Goal: Information Seeking & Learning: Learn about a topic

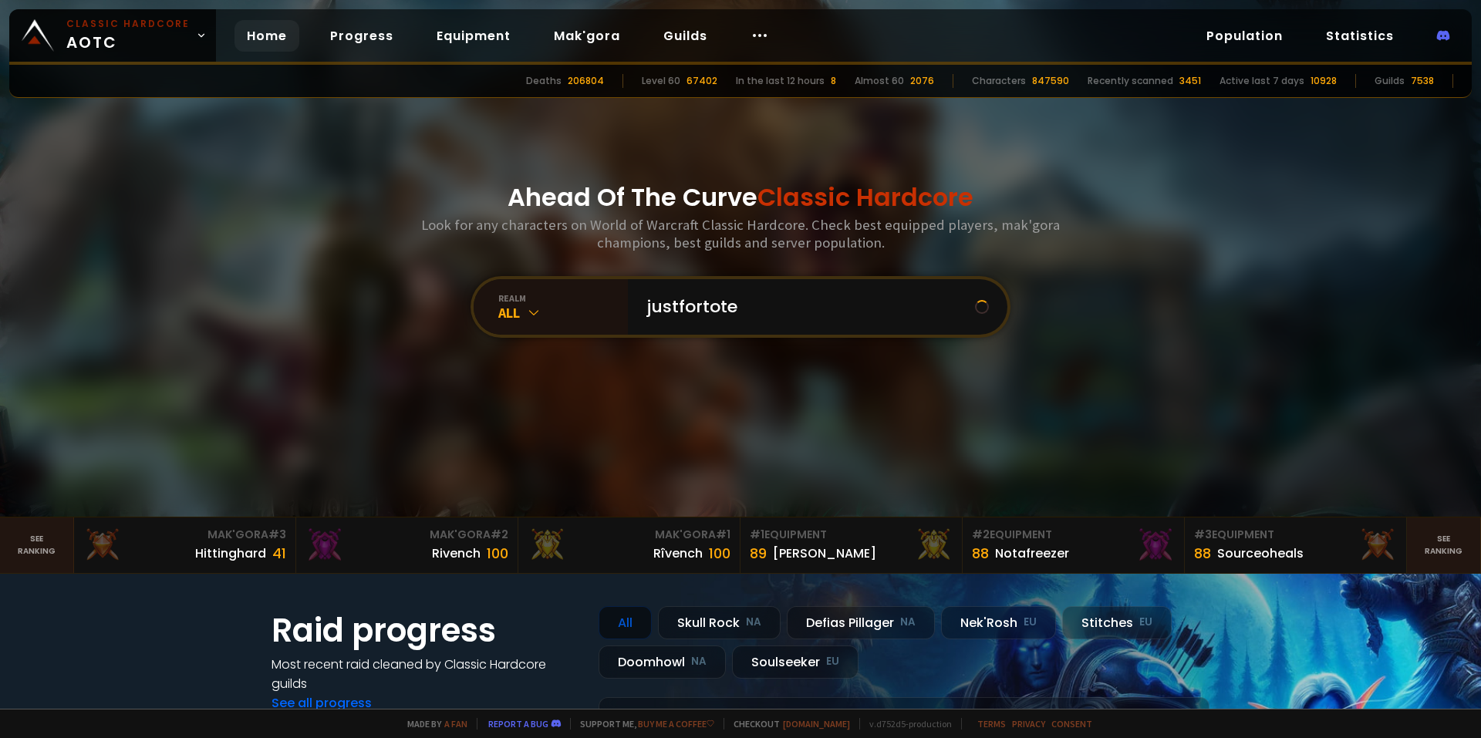
type input "justfortotem"
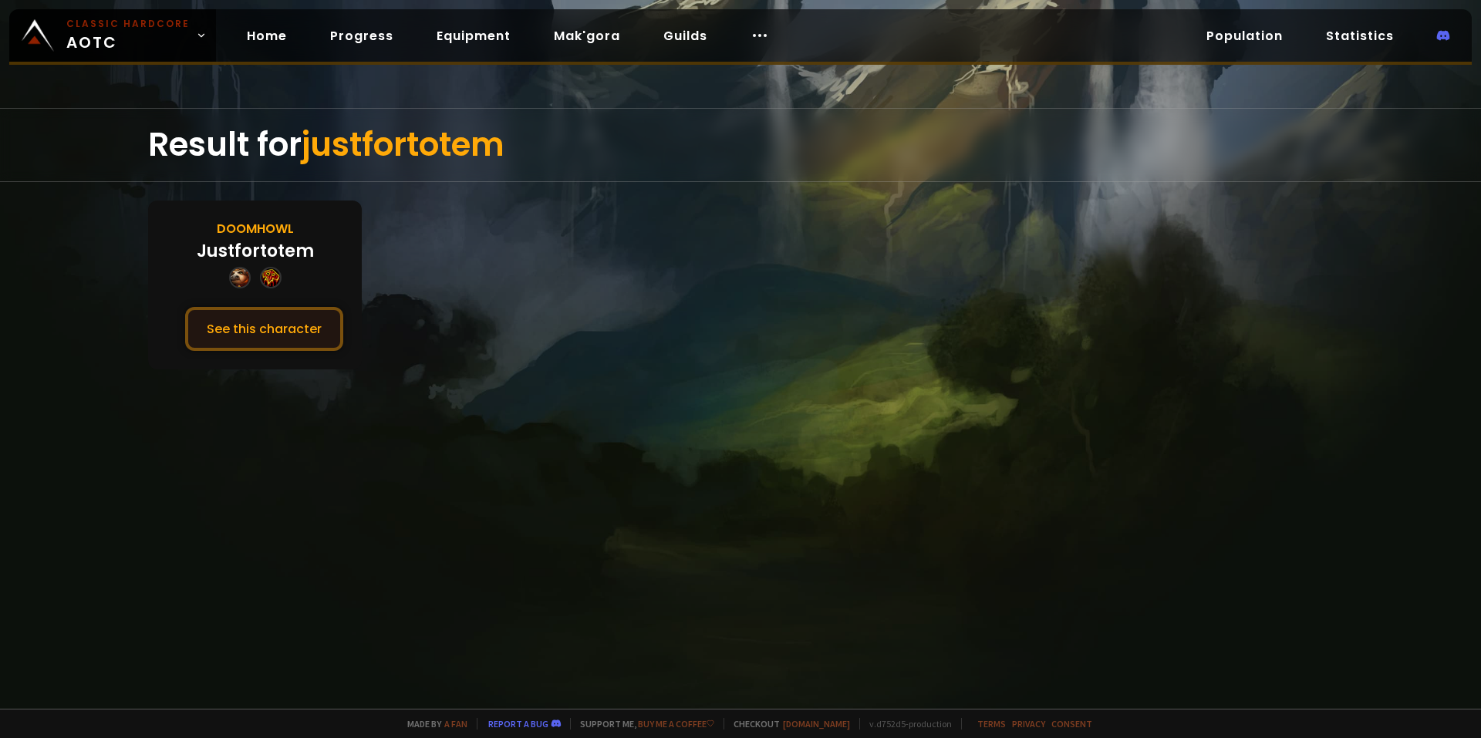
click at [301, 322] on button "See this character" at bounding box center [264, 329] width 158 height 44
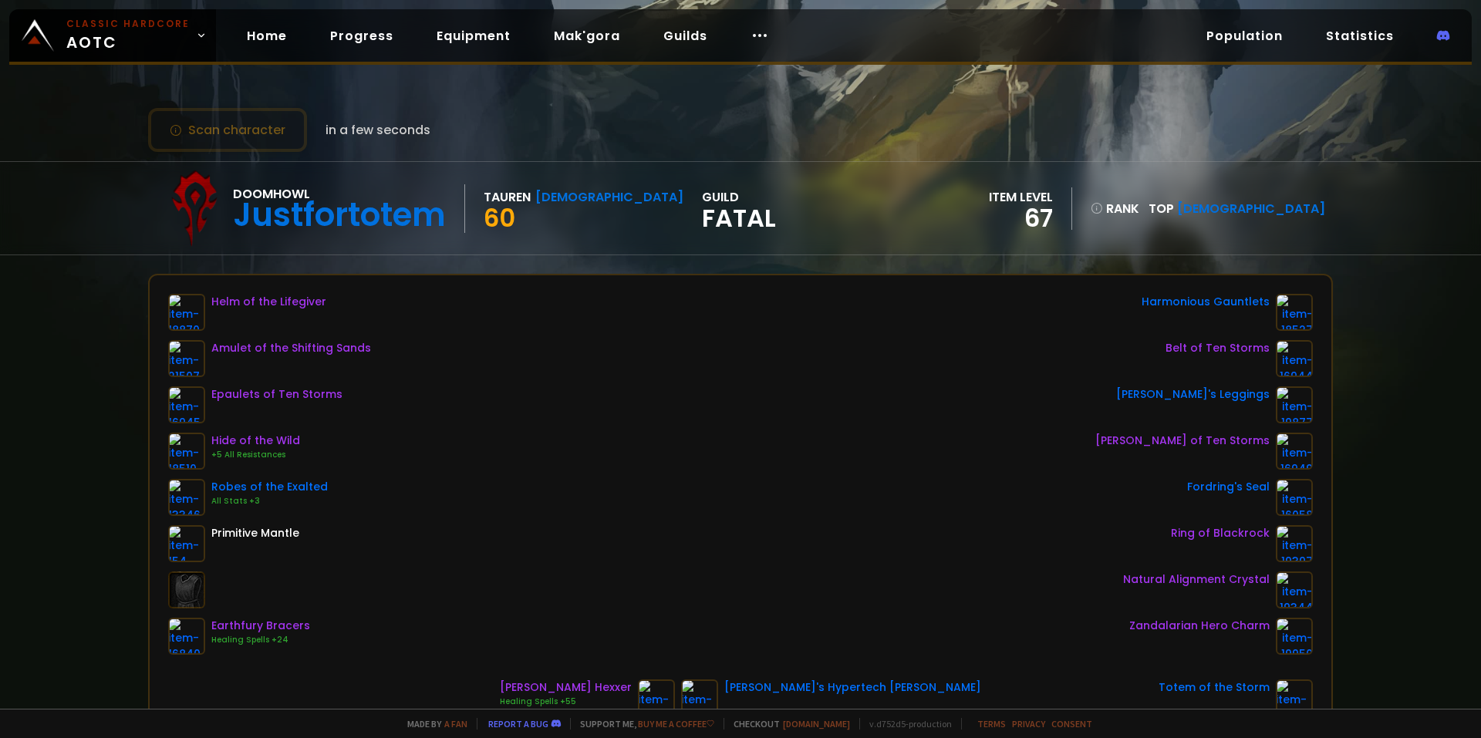
scroll to position [77, 0]
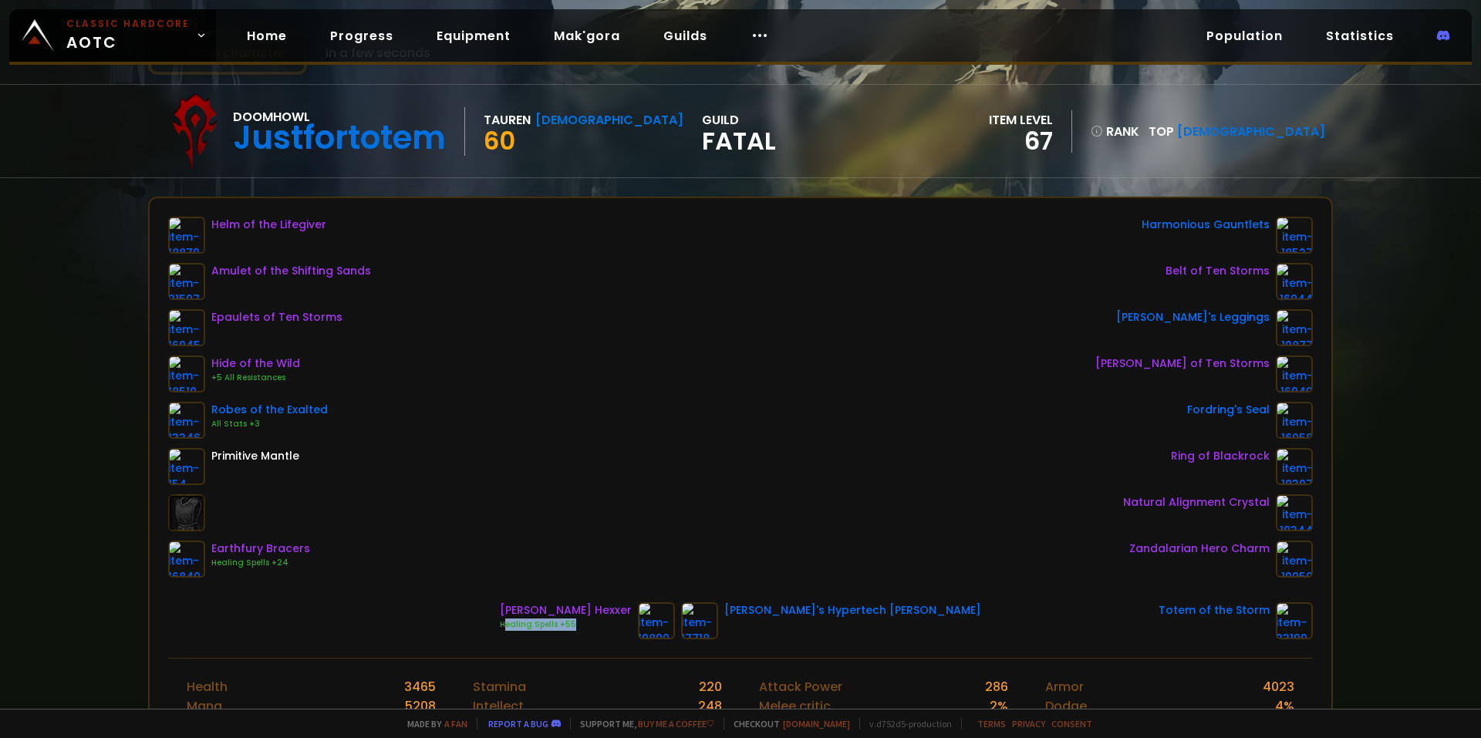
drag, startPoint x: 644, startPoint y: 625, endPoint x: 576, endPoint y: 620, distance: 68.1
click at [576, 620] on div "Healing Spells +55" at bounding box center [566, 624] width 132 height 12
click at [547, 451] on div "Helm of the Lifegiver Amulet of the Shifting Sands Epaulets of Ten Storms Hide …" at bounding box center [740, 397] width 1144 height 361
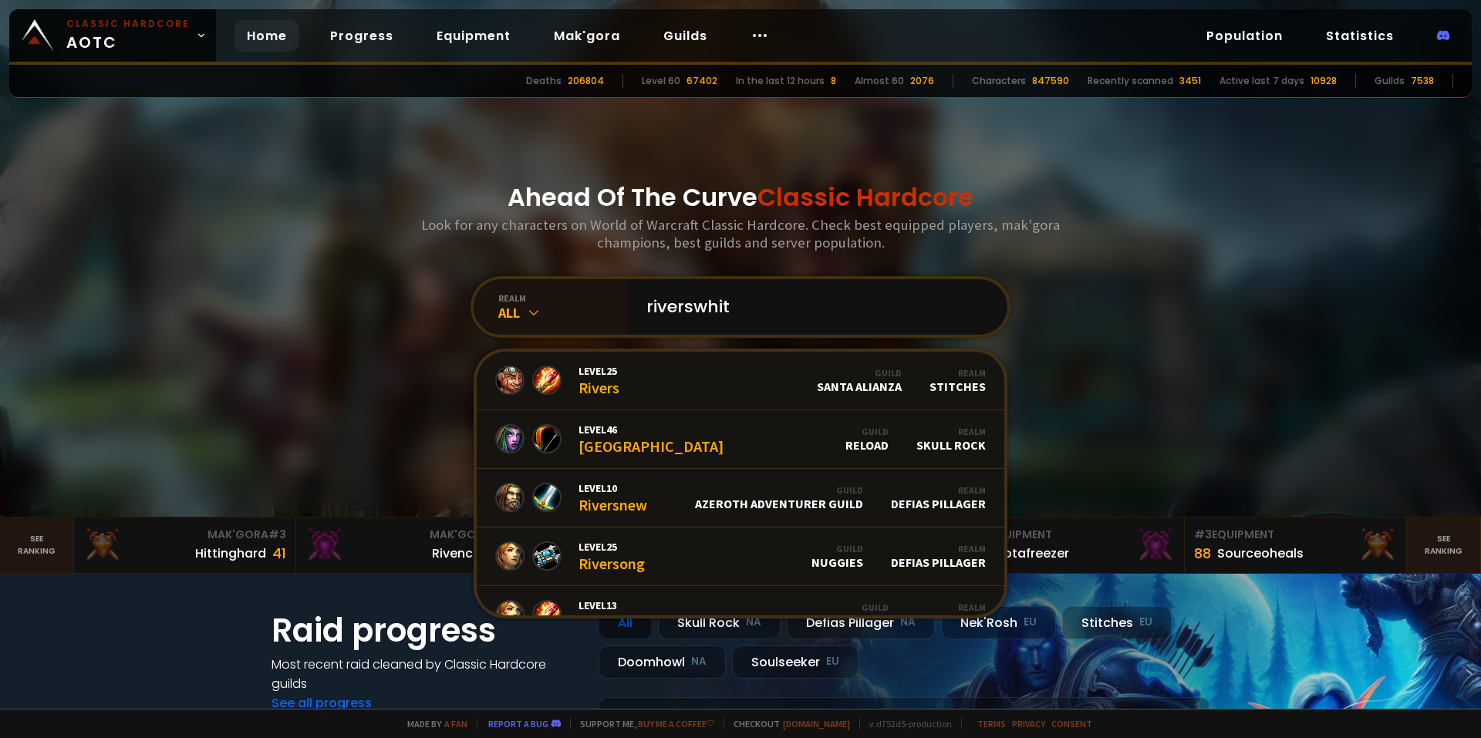
type input "riverswhite"
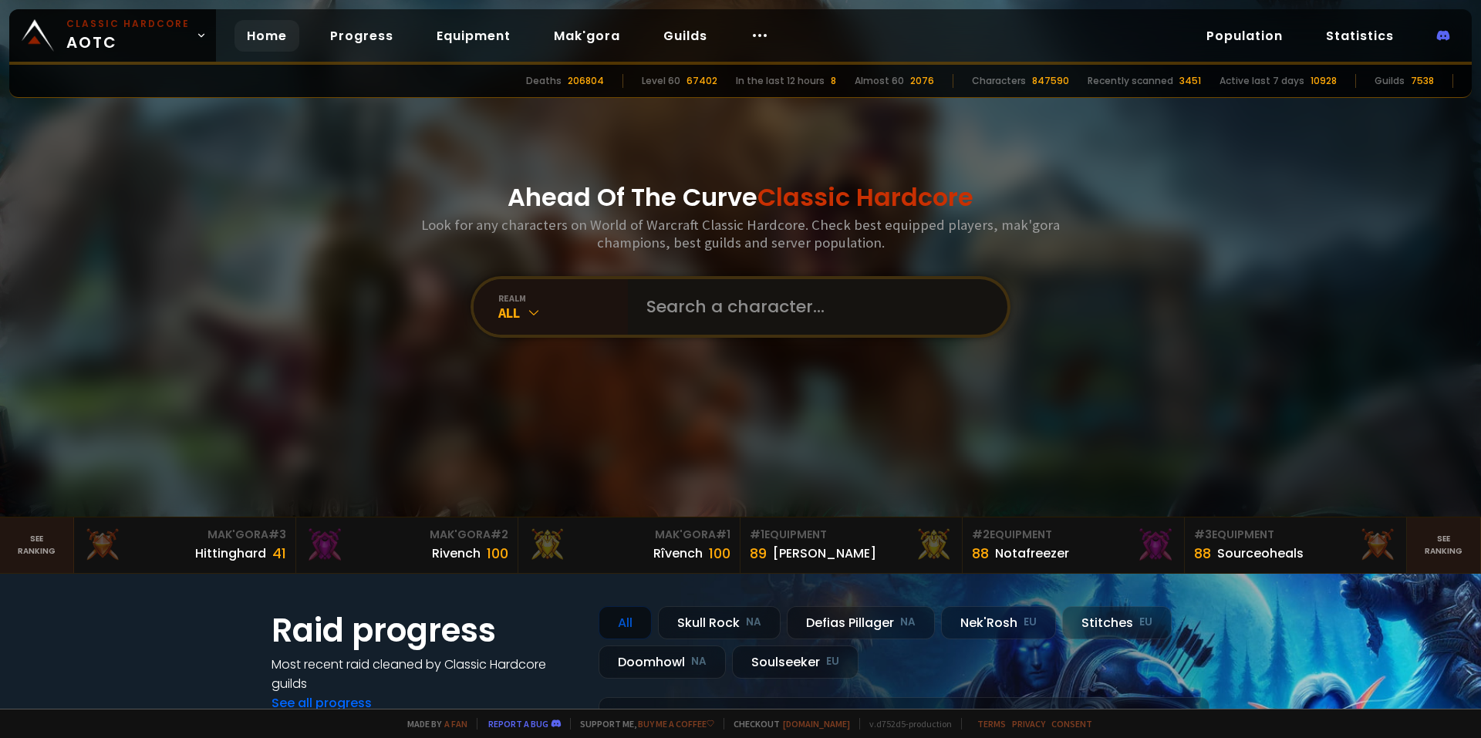
click at [689, 307] on input "text" at bounding box center [813, 307] width 352 height 56
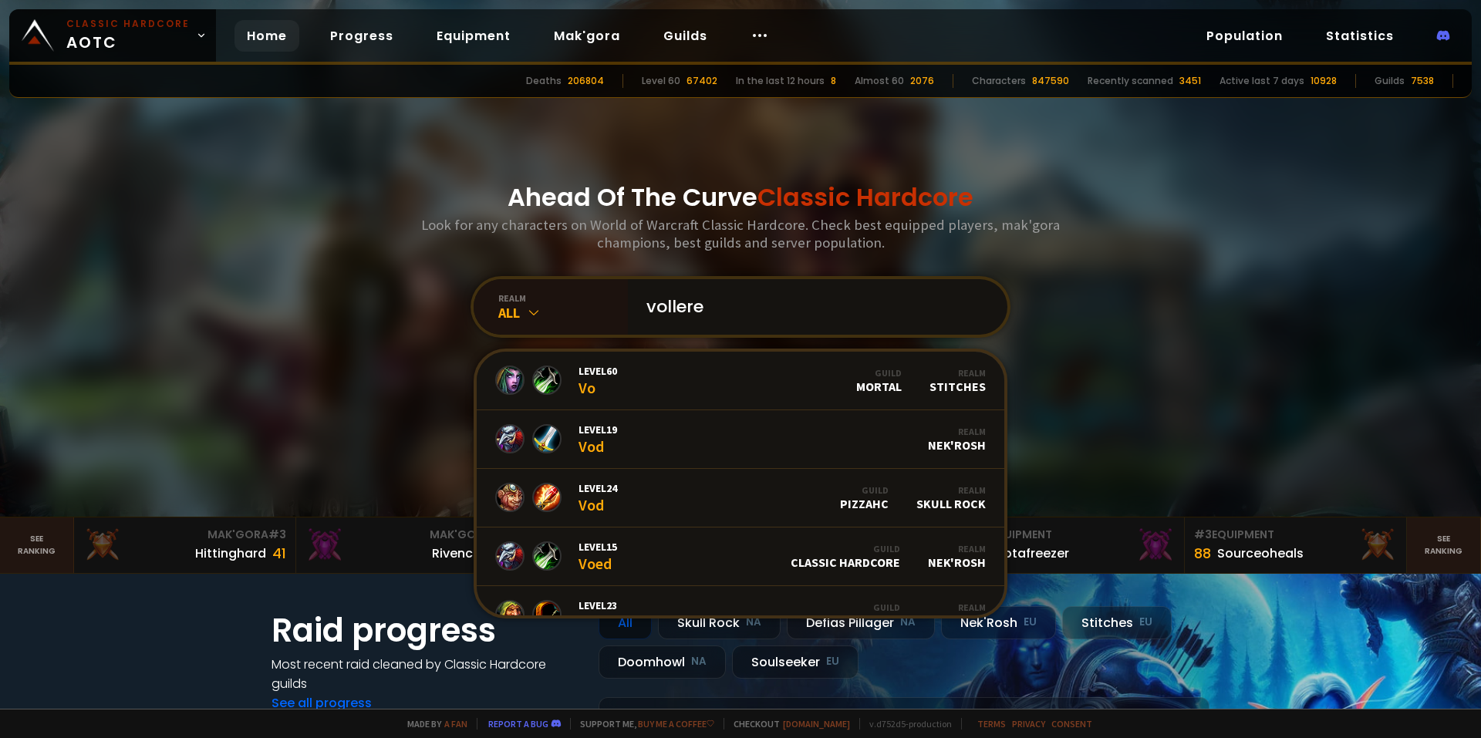
type input "vollerei"
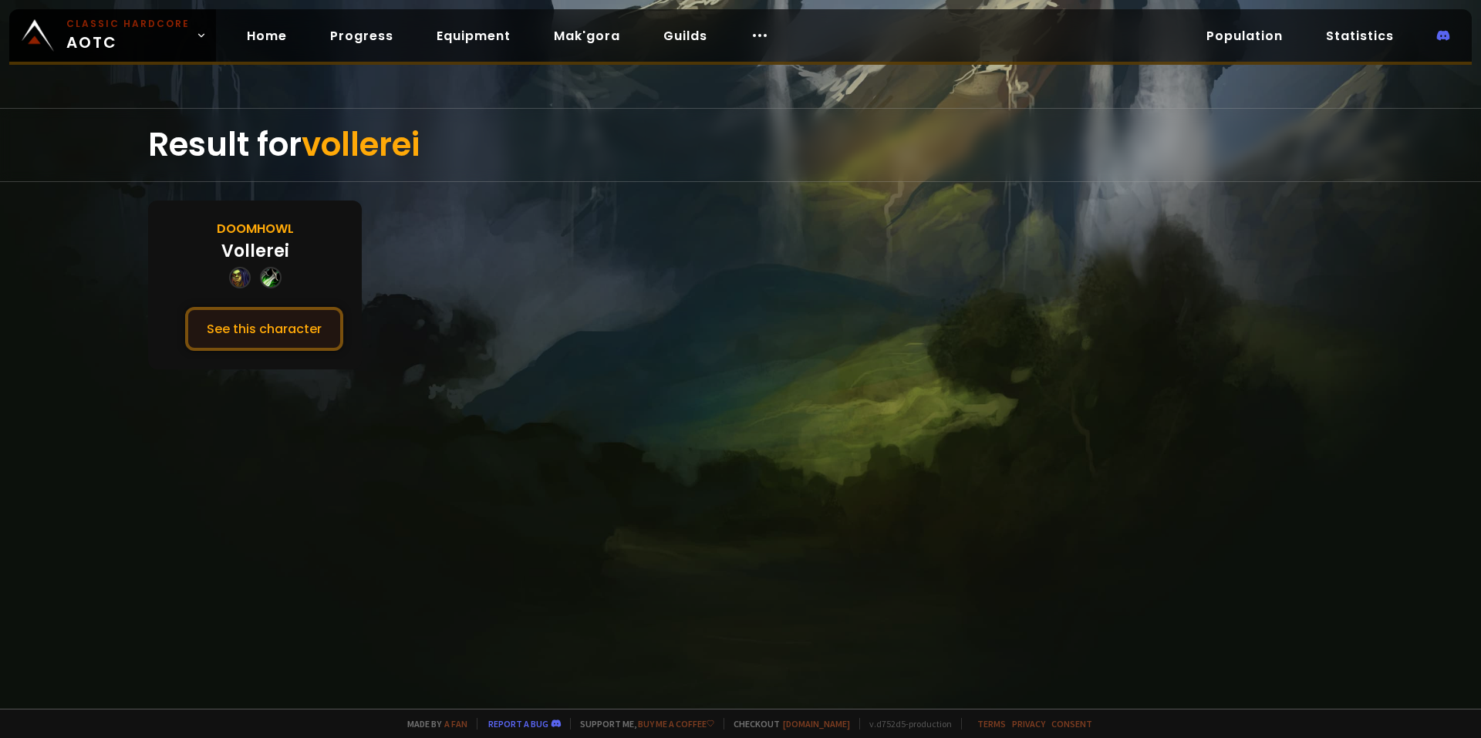
click at [282, 323] on button "See this character" at bounding box center [264, 329] width 158 height 44
drag, startPoint x: 553, startPoint y: 208, endPoint x: 541, endPoint y: 204, distance: 12.5
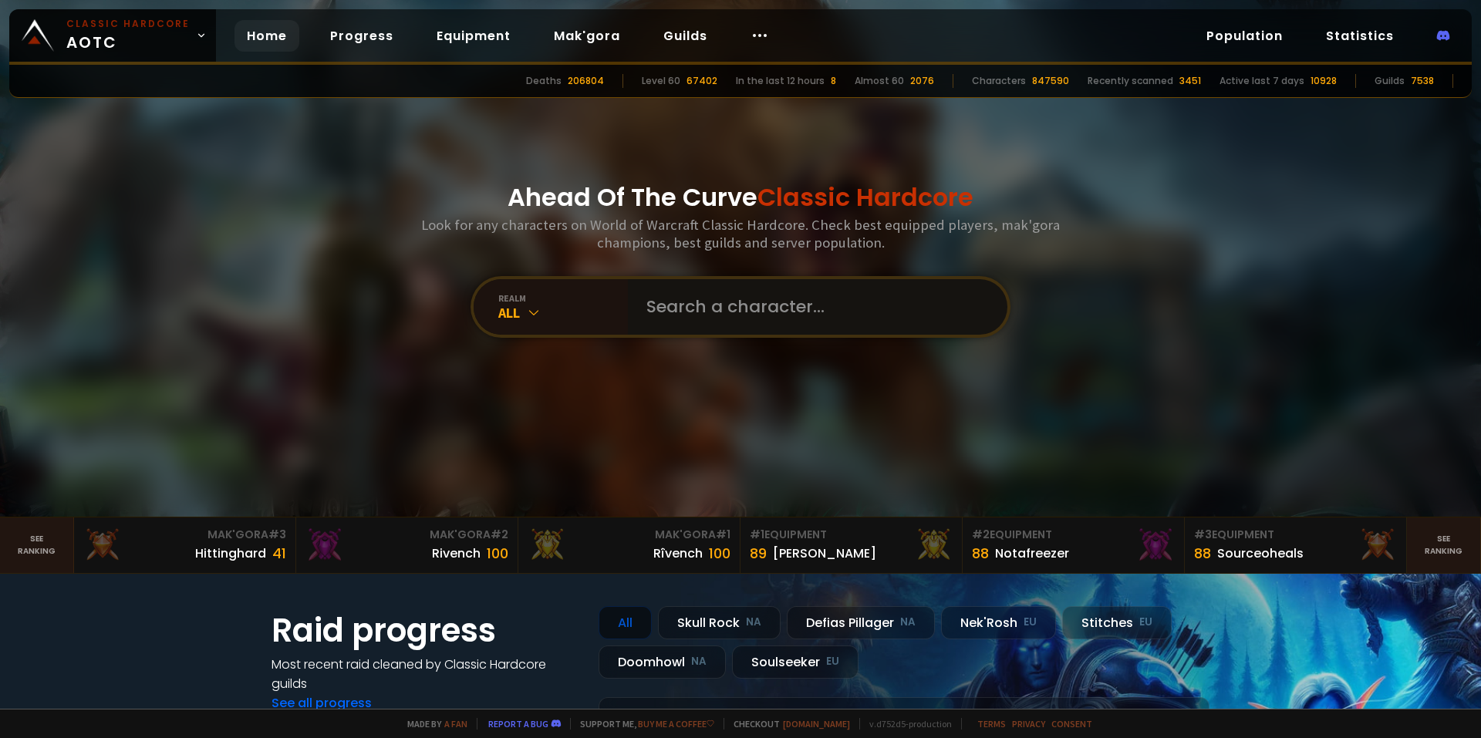
click at [701, 314] on input "text" at bounding box center [813, 307] width 352 height 56
type input "ripnut"
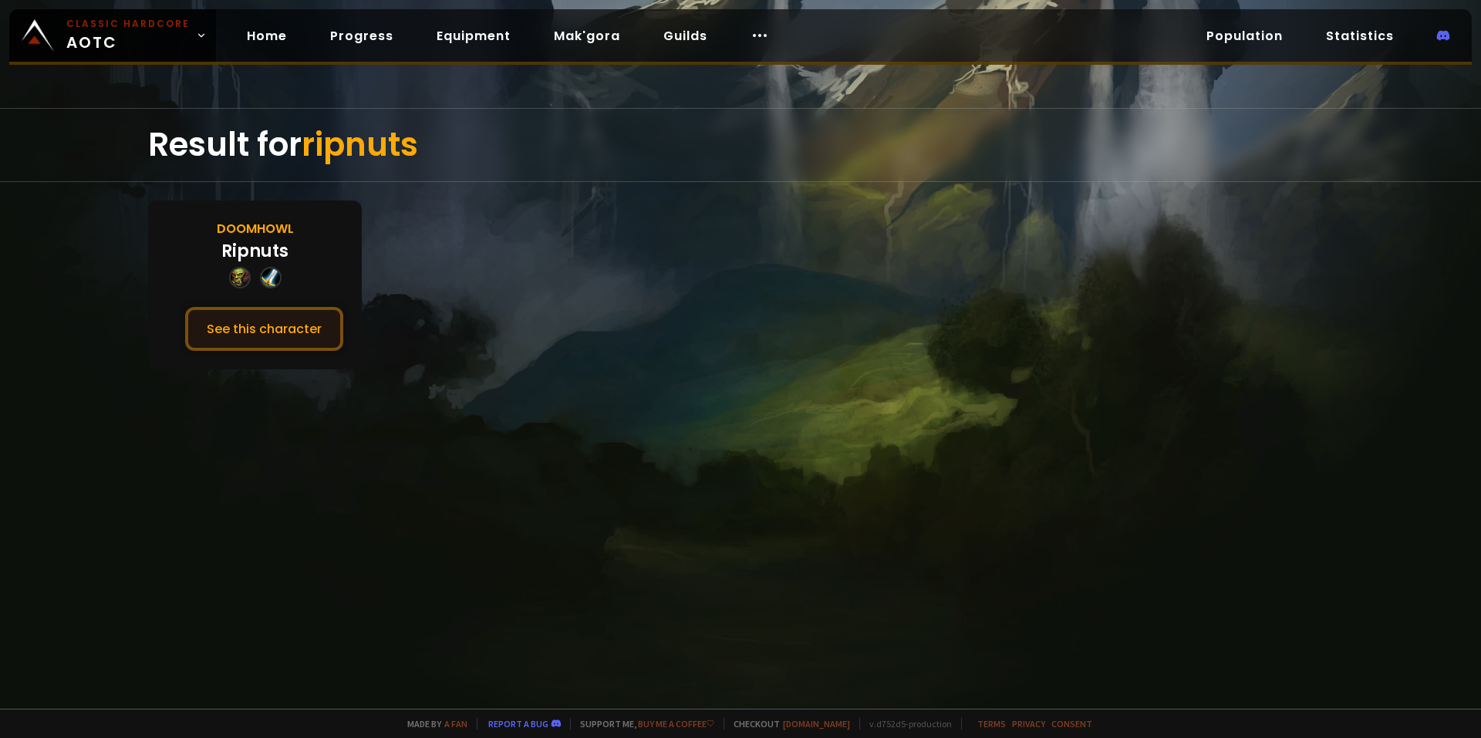
click at [339, 320] on button "See this character" at bounding box center [264, 329] width 158 height 44
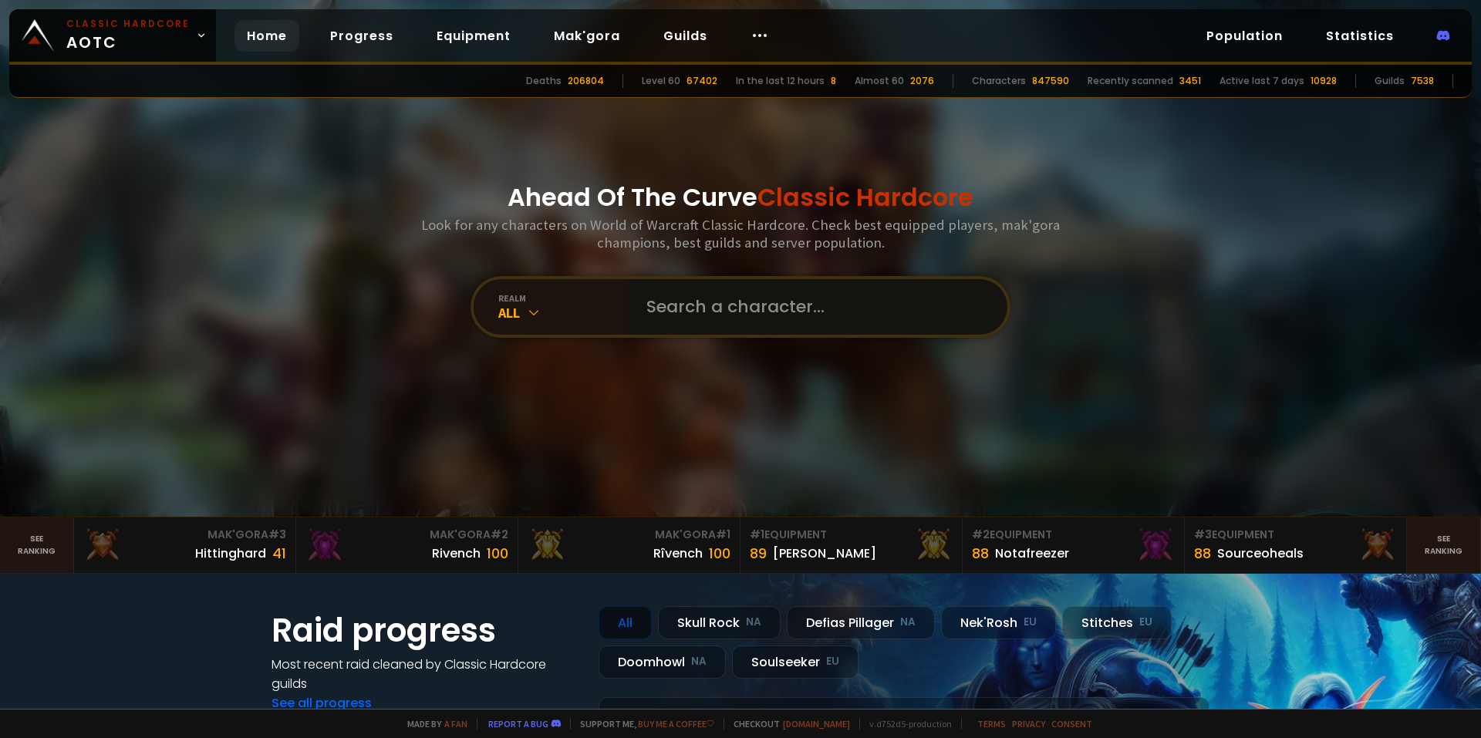
click at [728, 305] on input "text" at bounding box center [813, 307] width 352 height 56
